Goal: Task Accomplishment & Management: Use online tool/utility

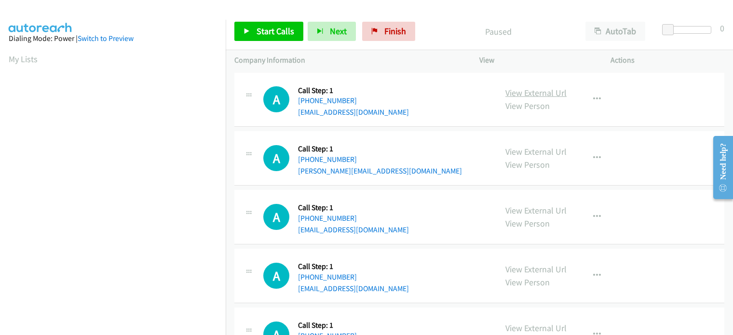
click at [535, 93] on link "View External Url" at bounding box center [535, 92] width 61 height 11
click at [596, 98] on icon "button" at bounding box center [597, 99] width 8 height 8
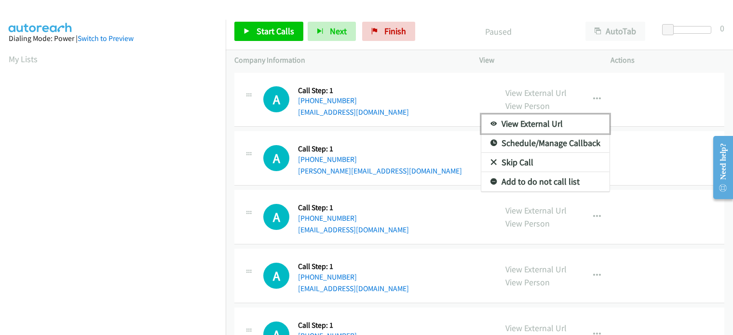
click at [553, 123] on link "View External Url" at bounding box center [545, 123] width 128 height 19
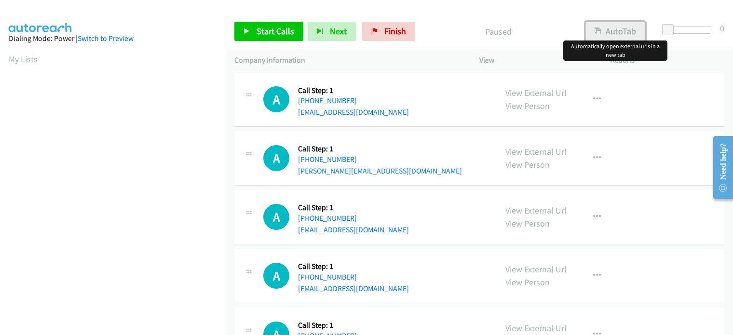
click at [620, 33] on button "AutoTab" at bounding box center [615, 31] width 60 height 19
click at [616, 33] on button "AutoTab" at bounding box center [614, 31] width 61 height 19
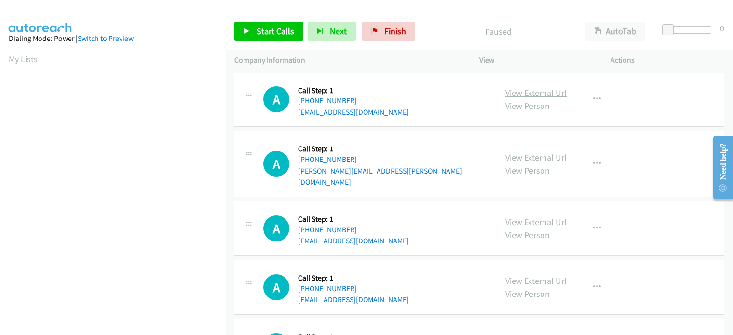
click at [551, 89] on link "View External Url" at bounding box center [535, 92] width 61 height 11
click at [519, 100] on link "View Person" at bounding box center [527, 105] width 44 height 11
click at [534, 93] on link "View External Url" at bounding box center [535, 92] width 61 height 11
click at [532, 168] on link "View Person" at bounding box center [527, 170] width 44 height 11
click at [174, 18] on div at bounding box center [362, 18] width 724 height 37
